Goal: Task Accomplishment & Management: Complete application form

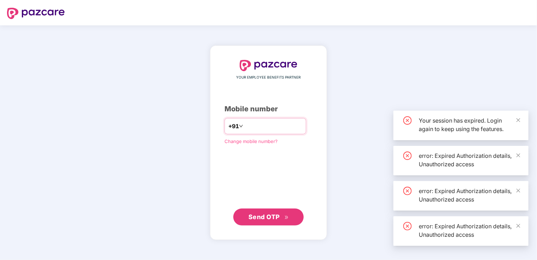
click at [290, 126] on input "number" at bounding box center [274, 125] width 58 height 11
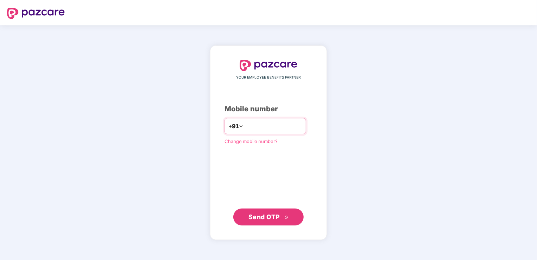
type input "**********"
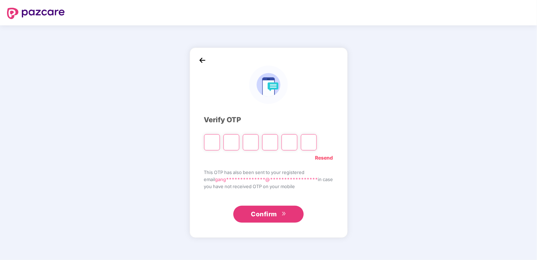
type input "*"
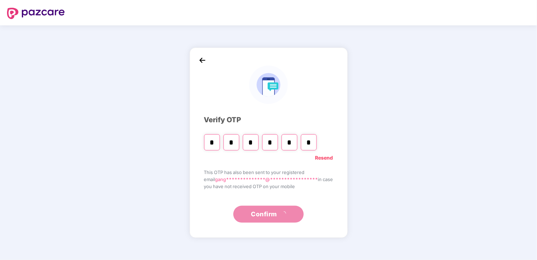
type input "*"
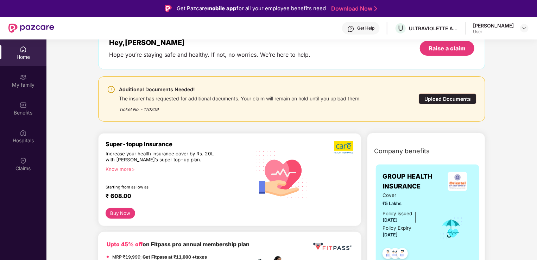
scroll to position [35, 0]
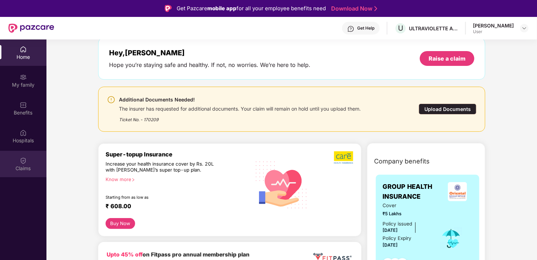
click at [30, 165] on div "Claims" at bounding box center [23, 168] width 46 height 7
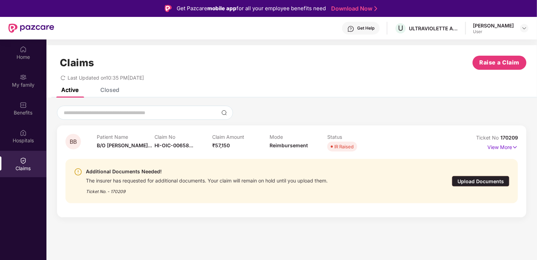
click at [466, 182] on div "Upload Documents" at bounding box center [481, 181] width 58 height 11
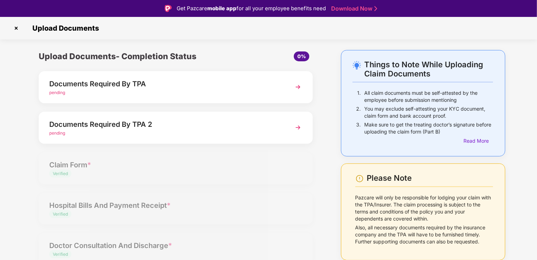
click at [298, 125] on img at bounding box center [298, 127] width 13 height 13
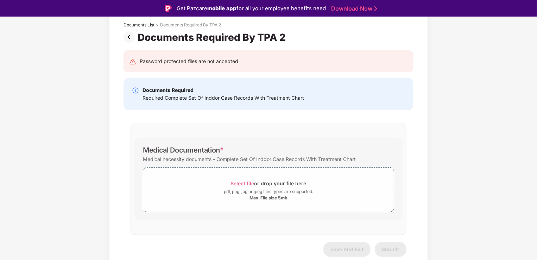
scroll to position [43, 0]
click at [246, 183] on span "Select file" at bounding box center [243, 183] width 24 height 6
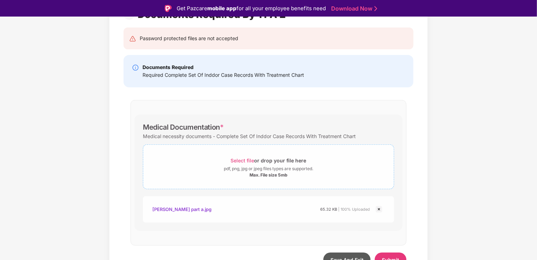
scroll to position [76, 0]
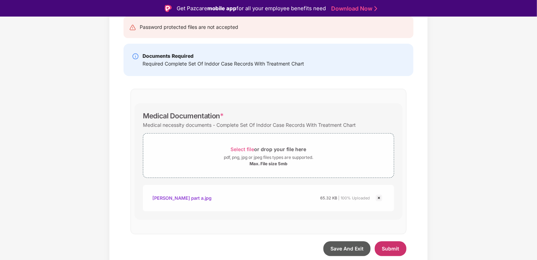
click at [396, 250] on span "Submit" at bounding box center [390, 248] width 17 height 6
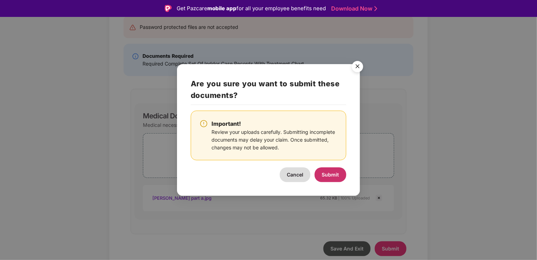
click at [331, 175] on span "Submit" at bounding box center [330, 174] width 17 height 6
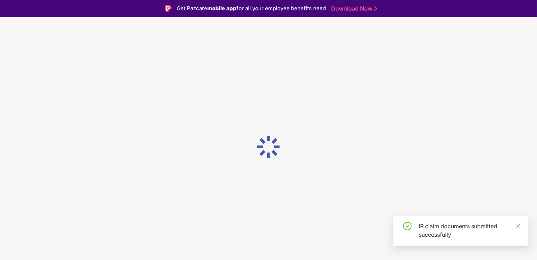
scroll to position [0, 0]
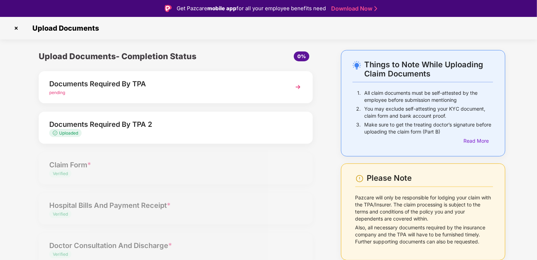
click at [295, 87] on img at bounding box center [298, 87] width 13 height 13
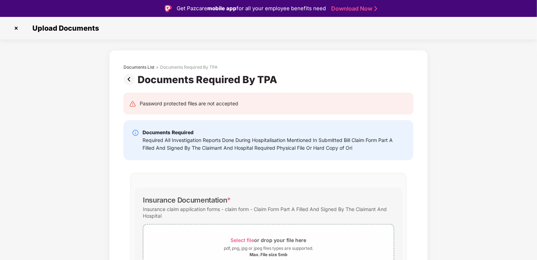
scroll to position [35, 0]
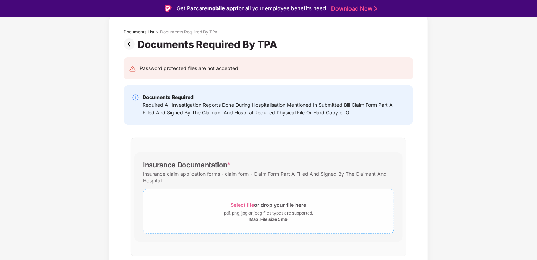
click at [246, 202] on span "Select file" at bounding box center [243, 205] width 24 height 6
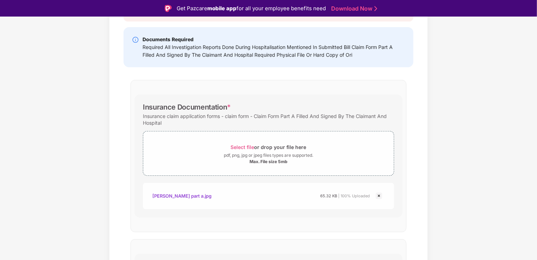
scroll to position [0, 0]
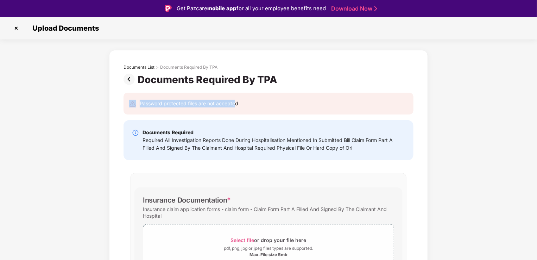
drag, startPoint x: 236, startPoint y: 104, endPoint x: 130, endPoint y: 107, distance: 106.3
click at [130, 107] on div "Password protected files are not accepted" at bounding box center [268, 104] width 279 height 8
click at [265, 107] on div "Password protected files are not accepted" at bounding box center [268, 104] width 279 height 8
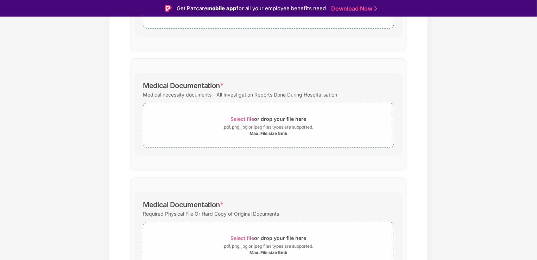
scroll to position [447, 0]
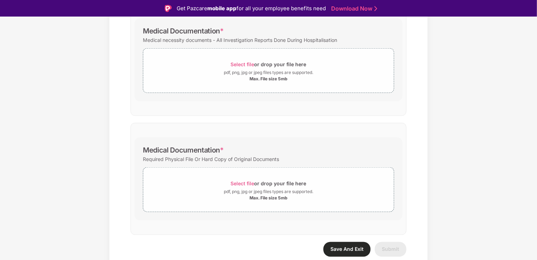
click at [346, 249] on span "Save And Exit" at bounding box center [347, 249] width 33 height 6
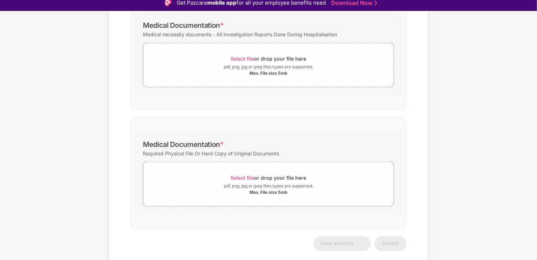
scroll to position [0, 0]
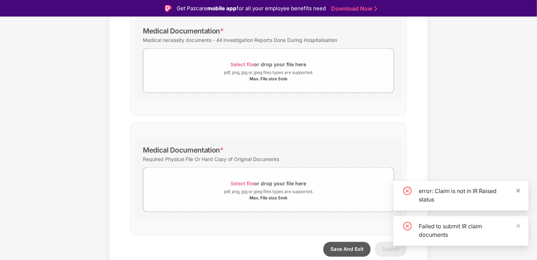
click at [520, 189] on icon "close" at bounding box center [518, 190] width 5 height 5
click at [518, 226] on icon "close" at bounding box center [519, 226] width 4 height 4
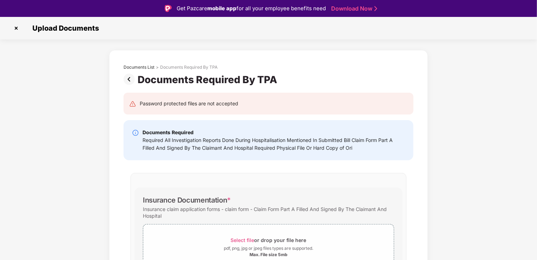
click at [13, 27] on img at bounding box center [16, 28] width 11 height 11
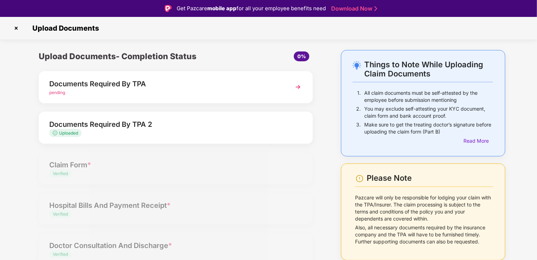
click at [140, 84] on div "Documents Required By TPA" at bounding box center [165, 83] width 232 height 11
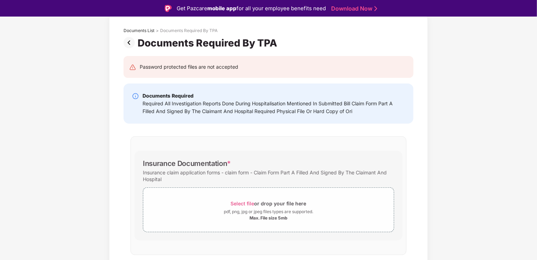
scroll to position [106, 0]
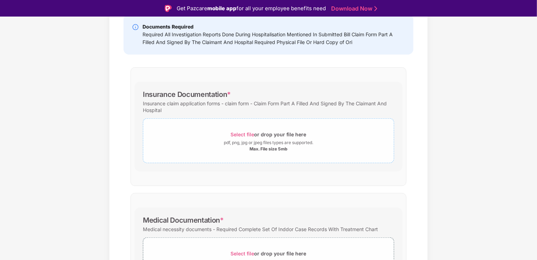
click at [240, 132] on span "Select file" at bounding box center [243, 134] width 24 height 6
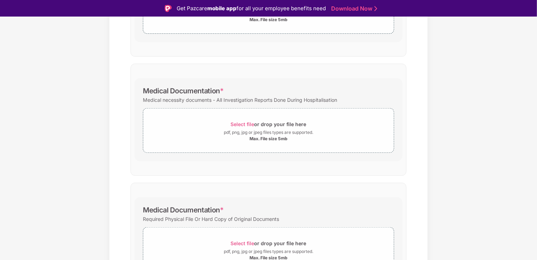
scroll to position [447, 0]
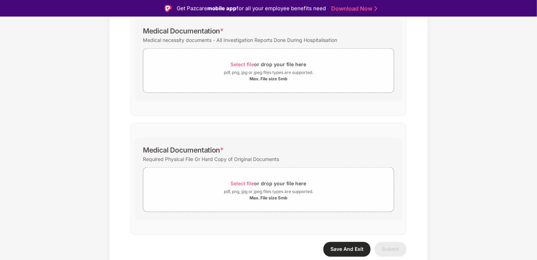
click at [338, 247] on span "Save And Exit" at bounding box center [347, 249] width 33 height 6
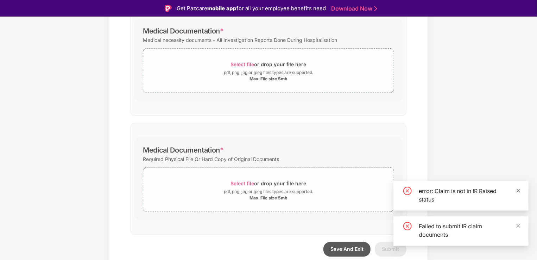
click at [521, 191] on div "error: Claim is not in IR Raised status" at bounding box center [461, 196] width 135 height 30
drag, startPoint x: 521, startPoint y: 191, endPoint x: 518, endPoint y: 217, distance: 26.2
click at [518, 223] on icon "close" at bounding box center [518, 225] width 5 height 5
click at [520, 226] on icon "close" at bounding box center [518, 225] width 5 height 5
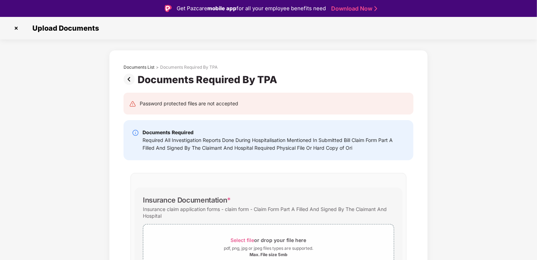
click at [14, 26] on img at bounding box center [16, 28] width 11 height 11
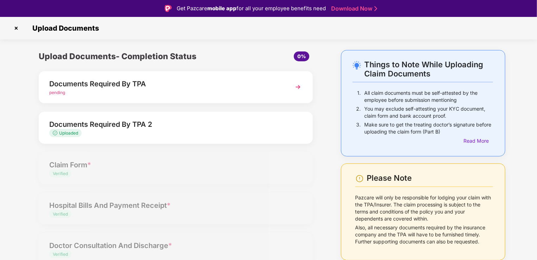
click at [15, 28] on img at bounding box center [16, 28] width 11 height 11
click at [17, 28] on img at bounding box center [16, 28] width 11 height 11
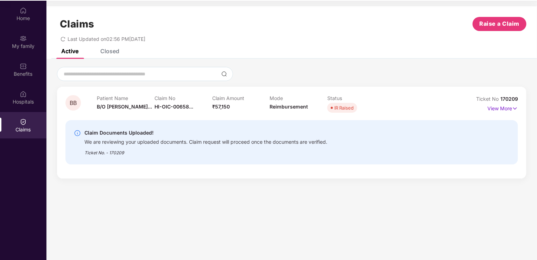
scroll to position [39, 0]
click at [502, 108] on p "View More" at bounding box center [503, 107] width 31 height 10
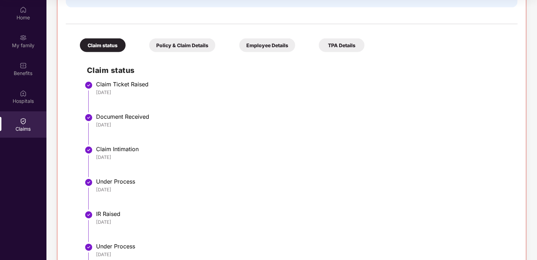
scroll to position [229, 0]
